Goal: Task Accomplishment & Management: Manage account settings

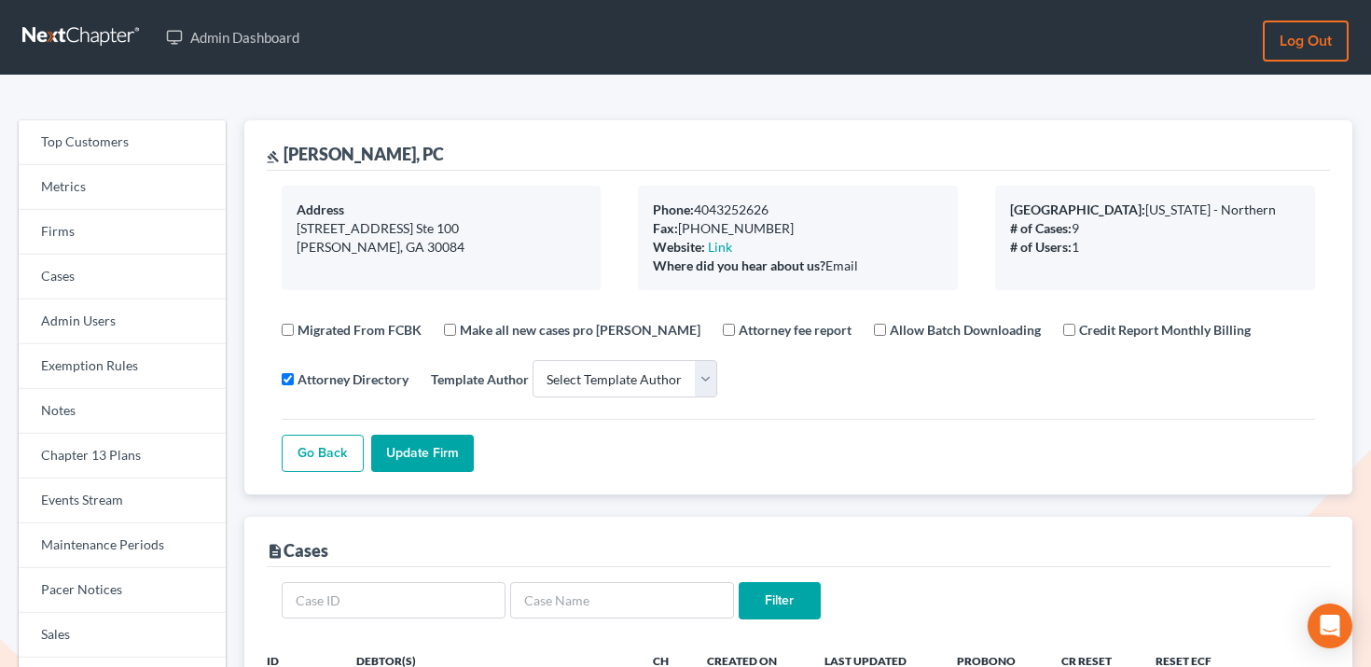
select select
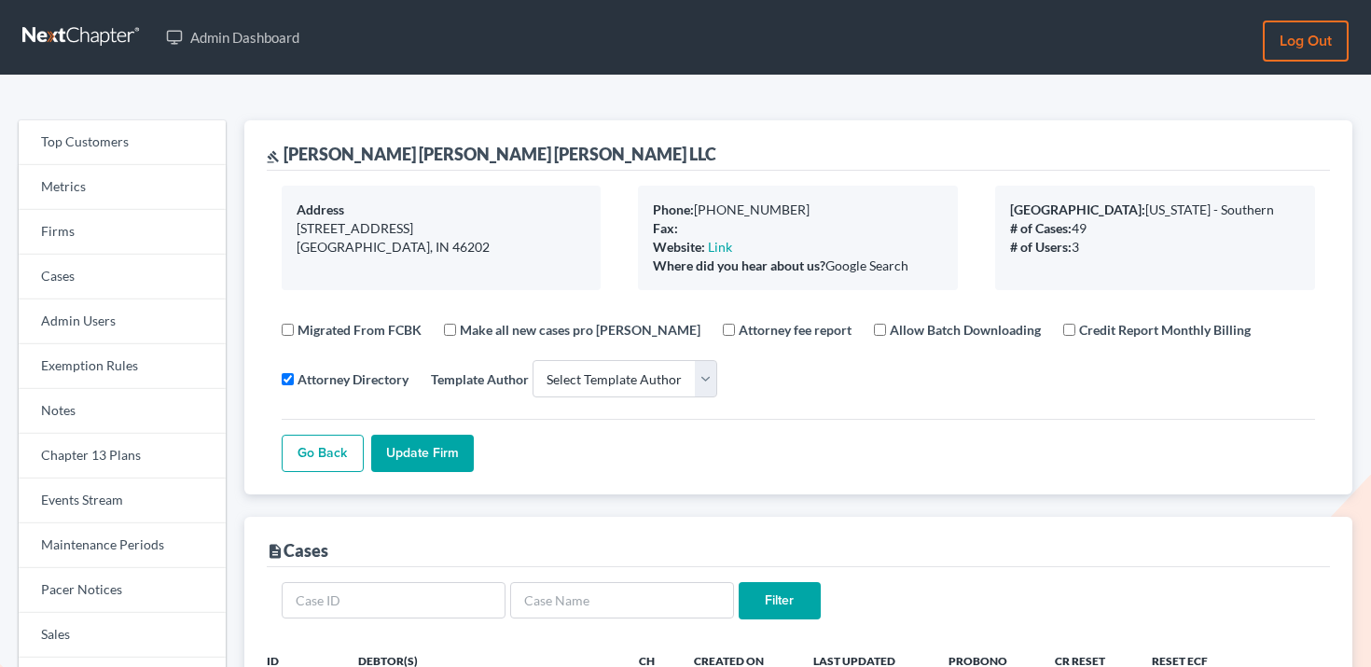
select select
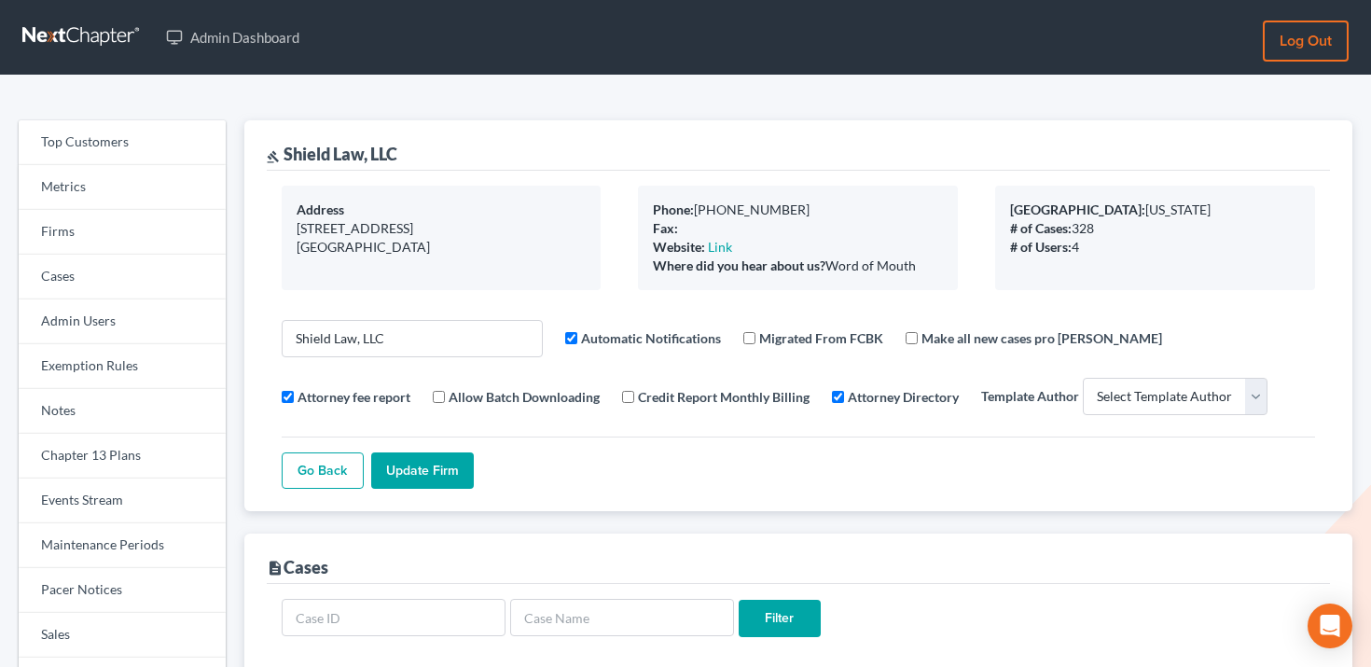
select select
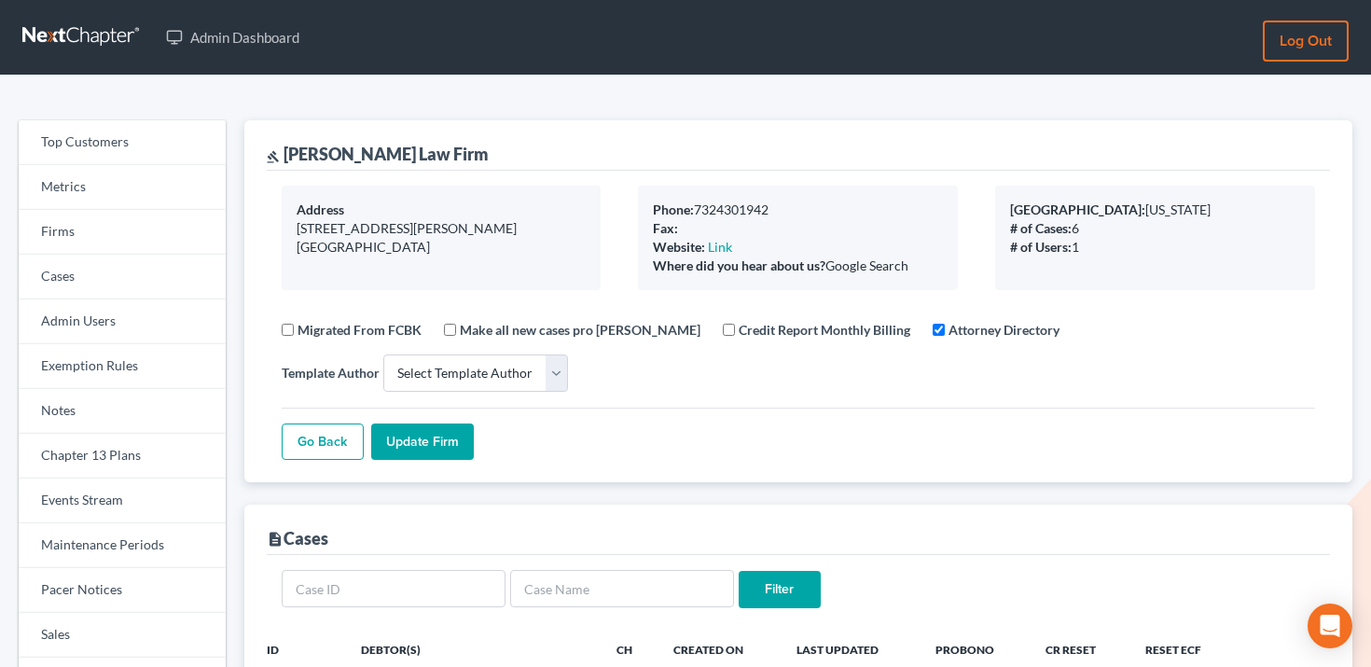
select select
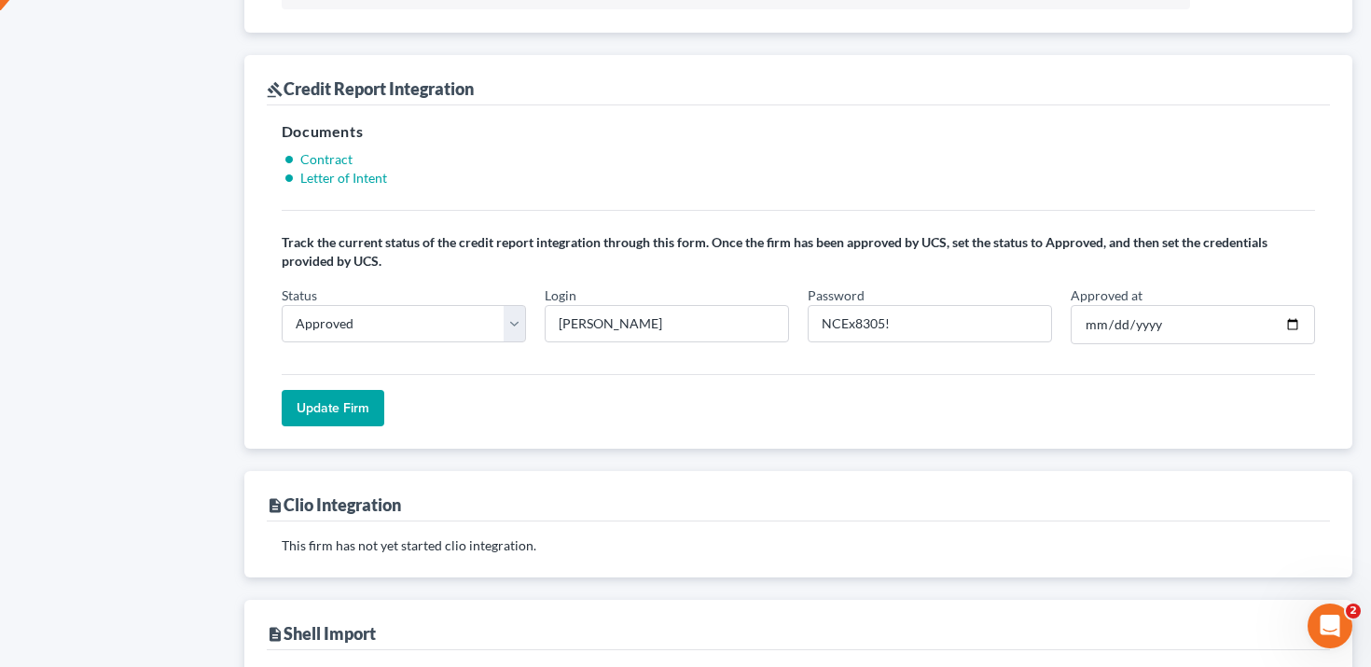
scroll to position [1238, 0]
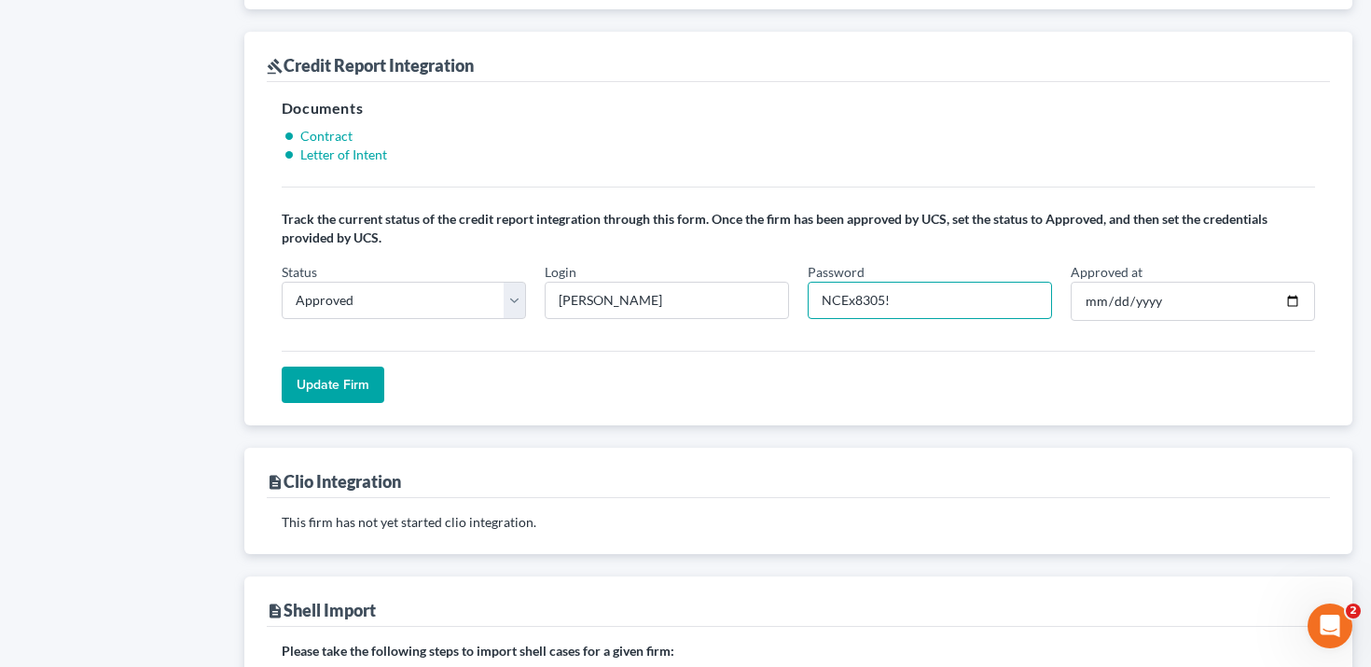
drag, startPoint x: 884, startPoint y: 302, endPoint x: 793, endPoint y: 300, distance: 91.4
click at [793, 300] on div "Status In Progress Not Approved Approved Retry Login r.lueddeke Password NCEx83…" at bounding box center [798, 299] width 1052 height 74
